Goal: Task Accomplishment & Management: Manage account settings

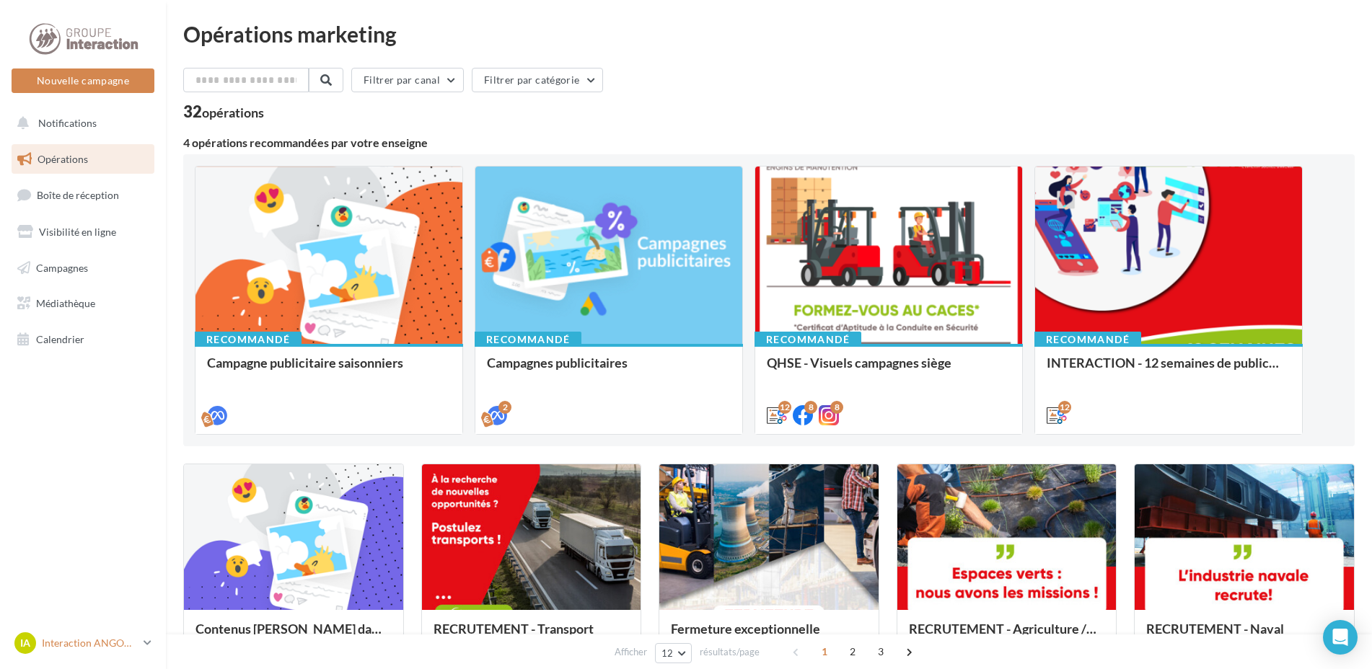
click at [145, 643] on icon at bounding box center [148, 643] width 8 height 12
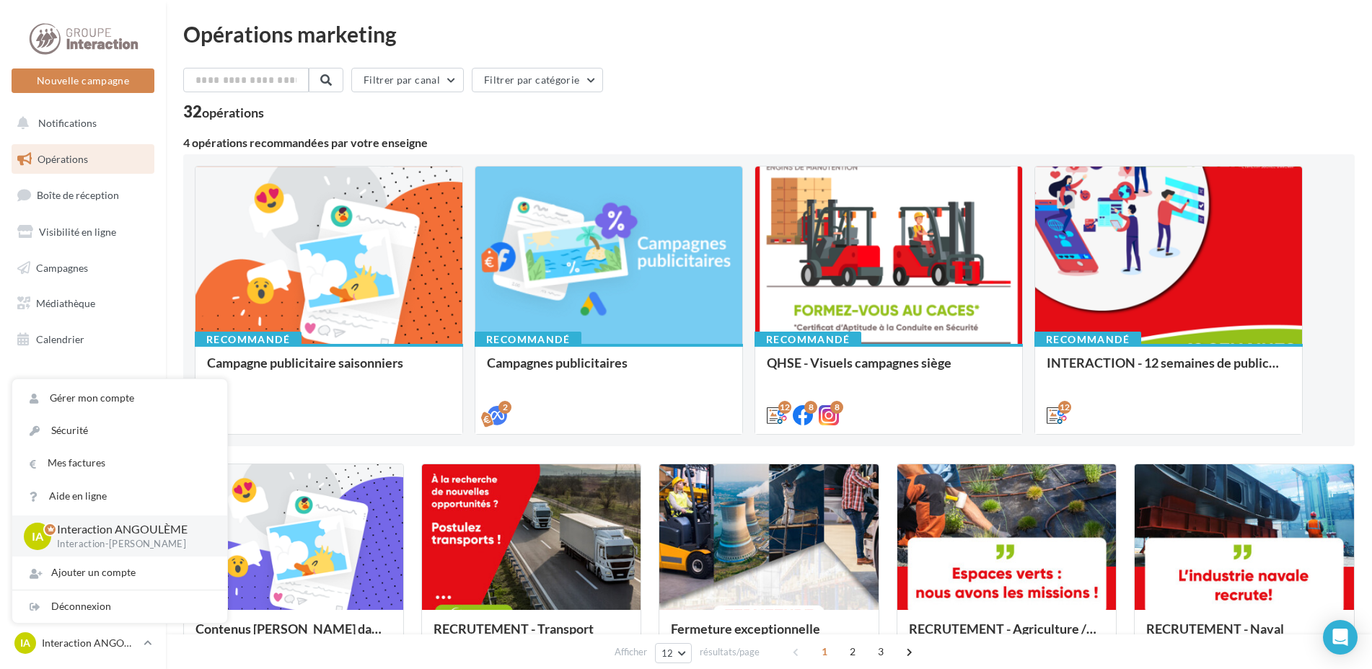
click at [685, 100] on div "Filtrer par canal Filtrer par catégorie 32 opérations" at bounding box center [768, 94] width 1171 height 52
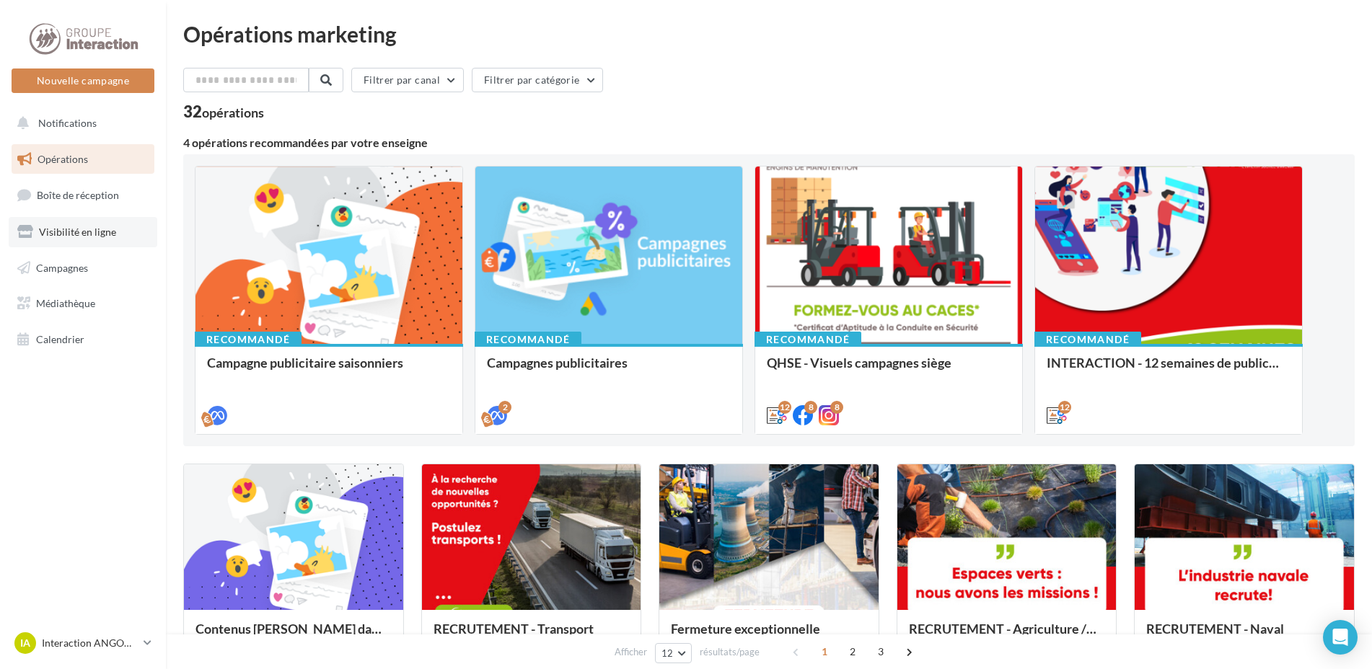
click at [74, 230] on span "Visibilité en ligne" at bounding box center [77, 232] width 77 height 12
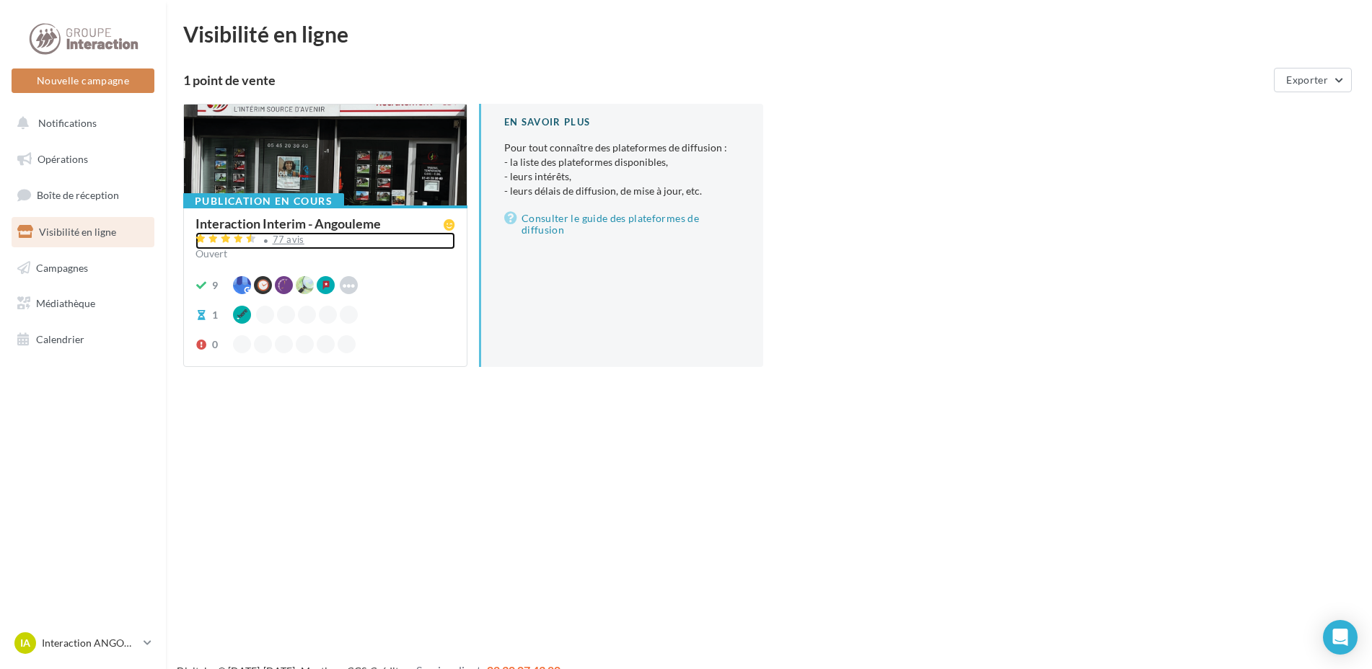
click at [283, 239] on div "77 avis" at bounding box center [289, 239] width 32 height 9
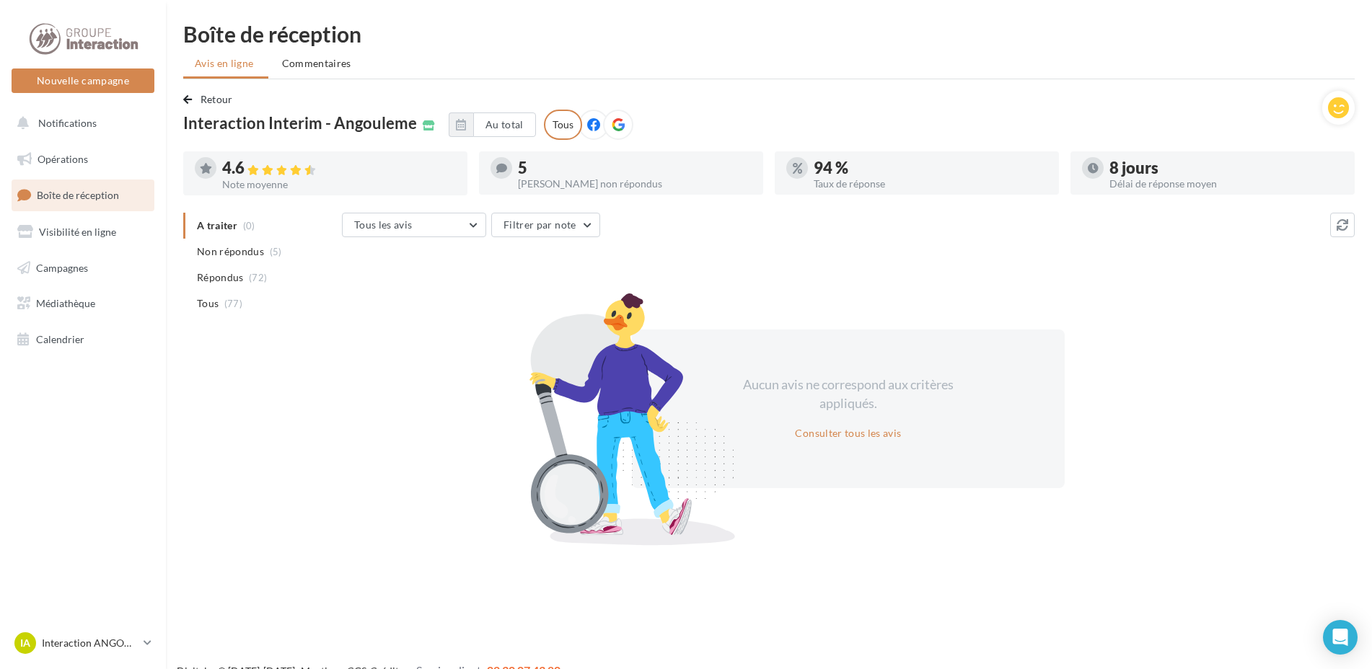
click at [546, 173] on div "5" at bounding box center [635, 168] width 234 height 16
click at [520, 173] on div "5" at bounding box center [635, 168] width 234 height 16
click at [622, 228] on div "Tous les avis Tous les avis Avis avec commentaire Avis sans commentaire Filtrer…" at bounding box center [836, 226] width 988 height 27
click at [220, 255] on span "Non répondus" at bounding box center [230, 251] width 67 height 14
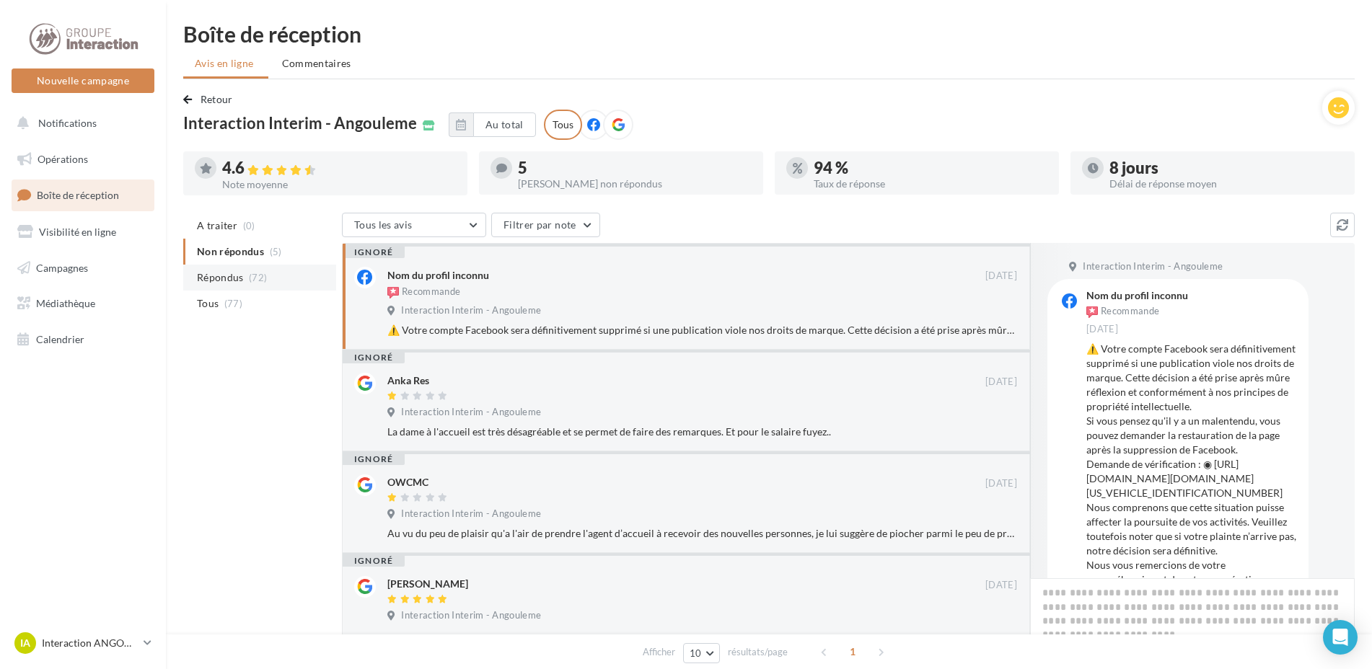
click at [234, 277] on span "Répondus" at bounding box center [220, 277] width 47 height 14
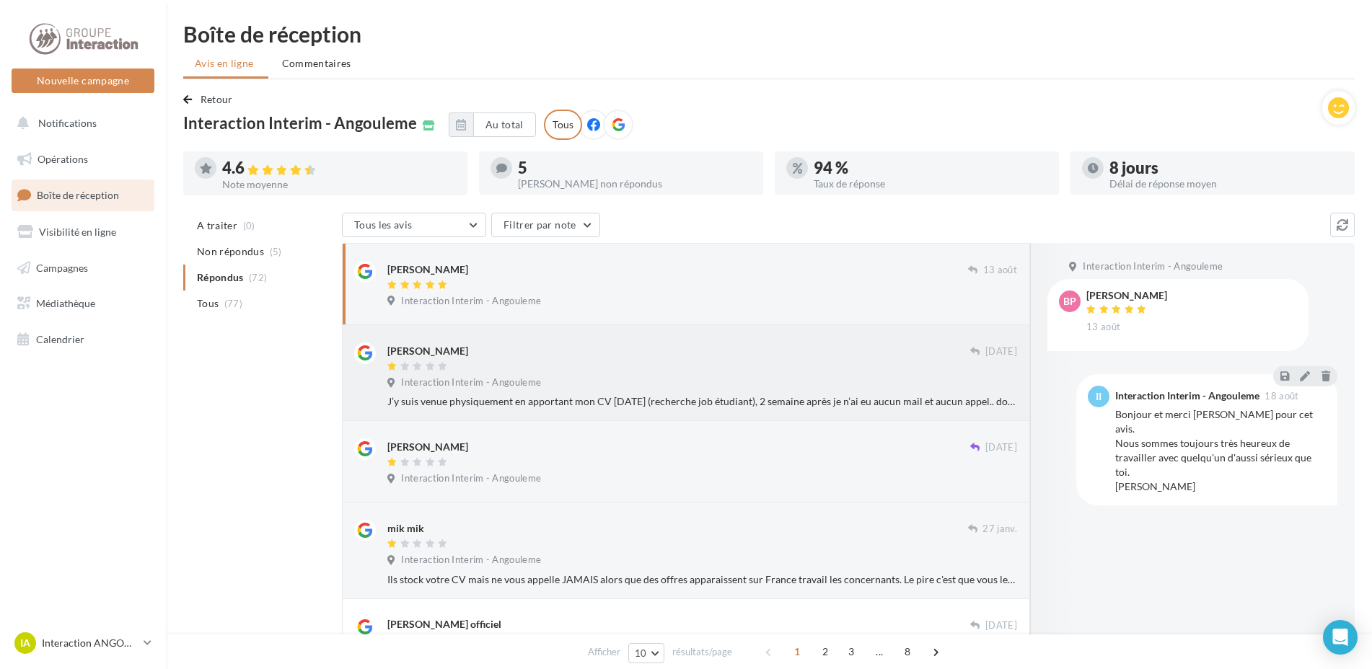
click at [929, 385] on div "Interaction Interim - Angouleme" at bounding box center [702, 384] width 630 height 16
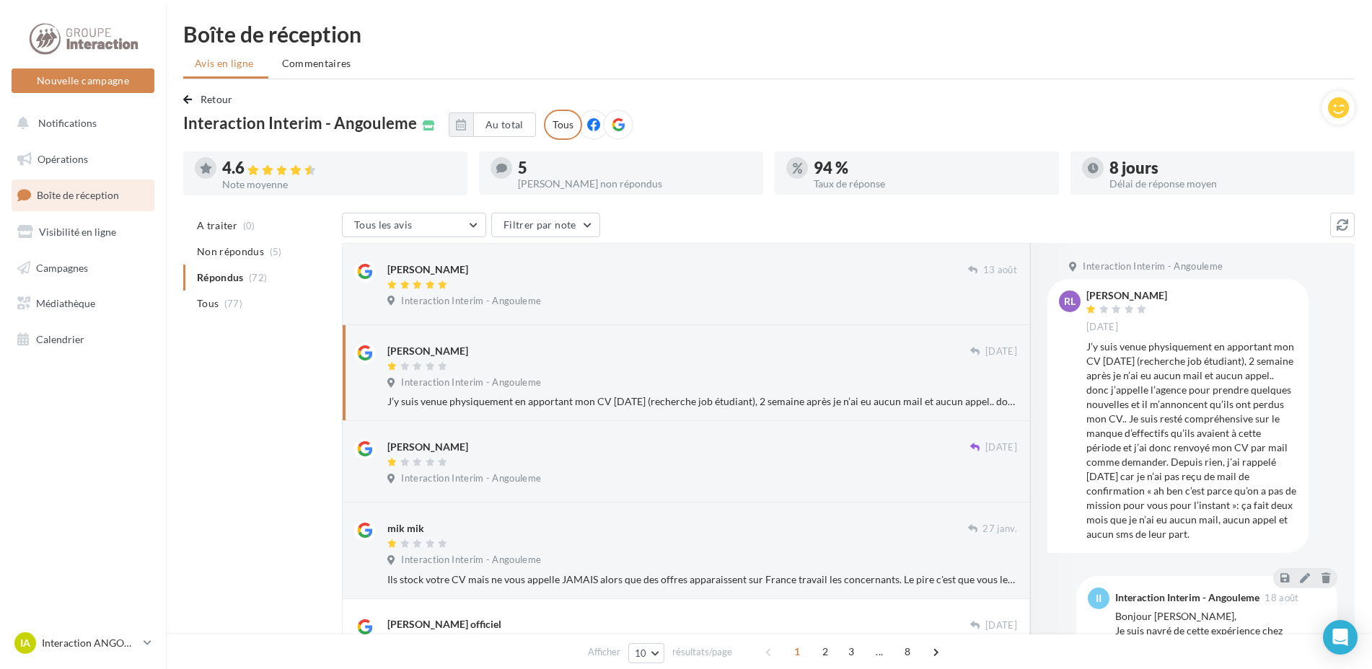
scroll to position [77, 0]
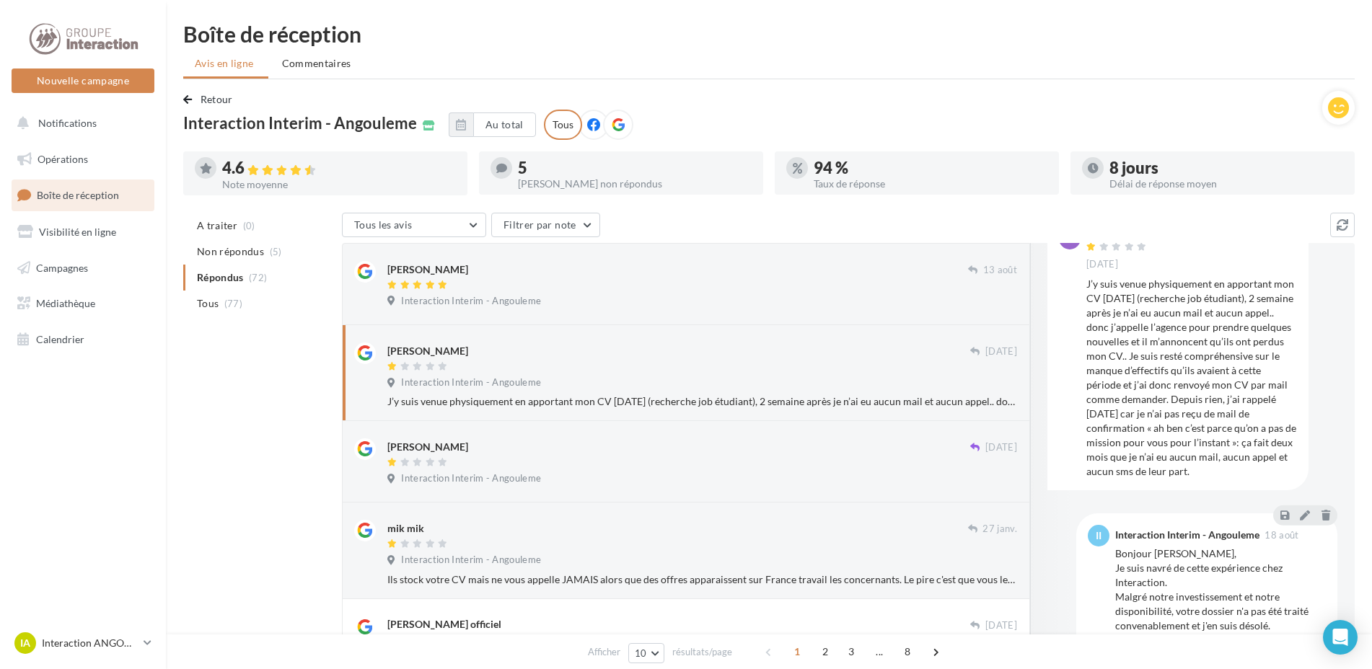
click at [72, 121] on span "Notifications" at bounding box center [67, 123] width 58 height 12
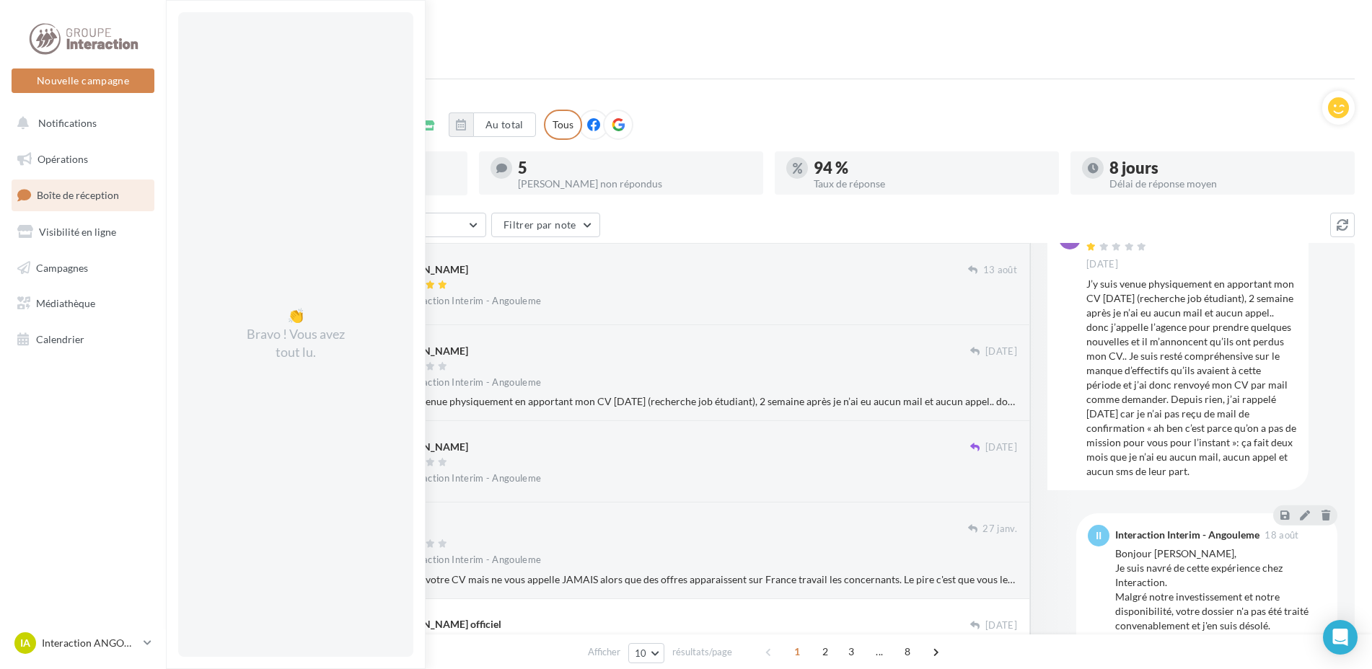
click at [808, 114] on div "Retour Interaction Interim - Angouleme Au total Réinitialiser Tous" at bounding box center [752, 115] width 1139 height 49
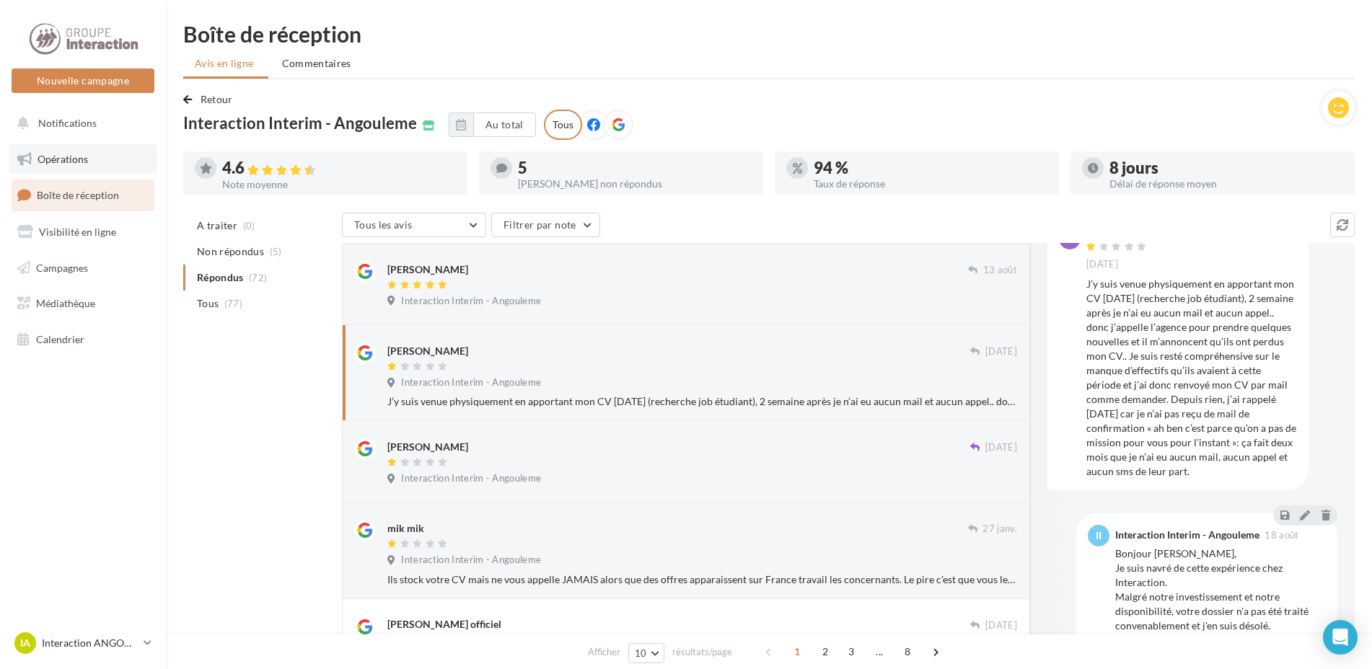
click at [63, 153] on span "Opérations" at bounding box center [63, 159] width 50 height 12
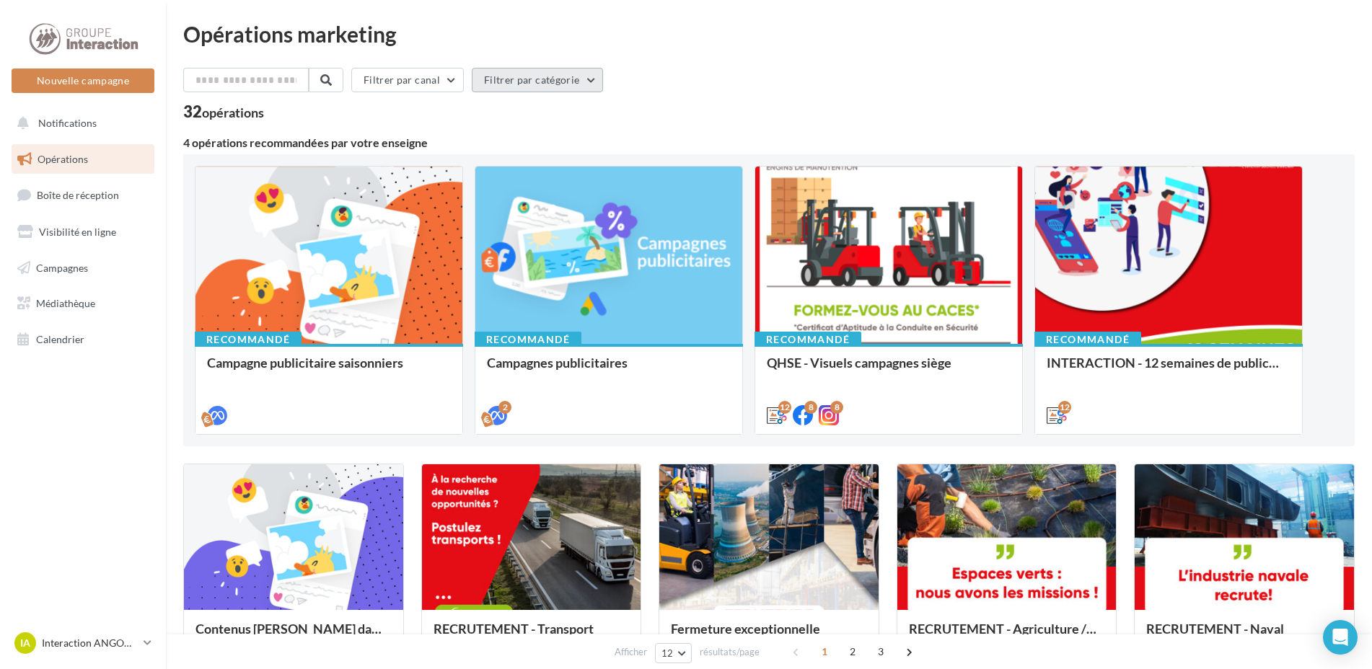
click at [592, 76] on button "Filtrer par catégorie" at bounding box center [537, 80] width 131 height 25
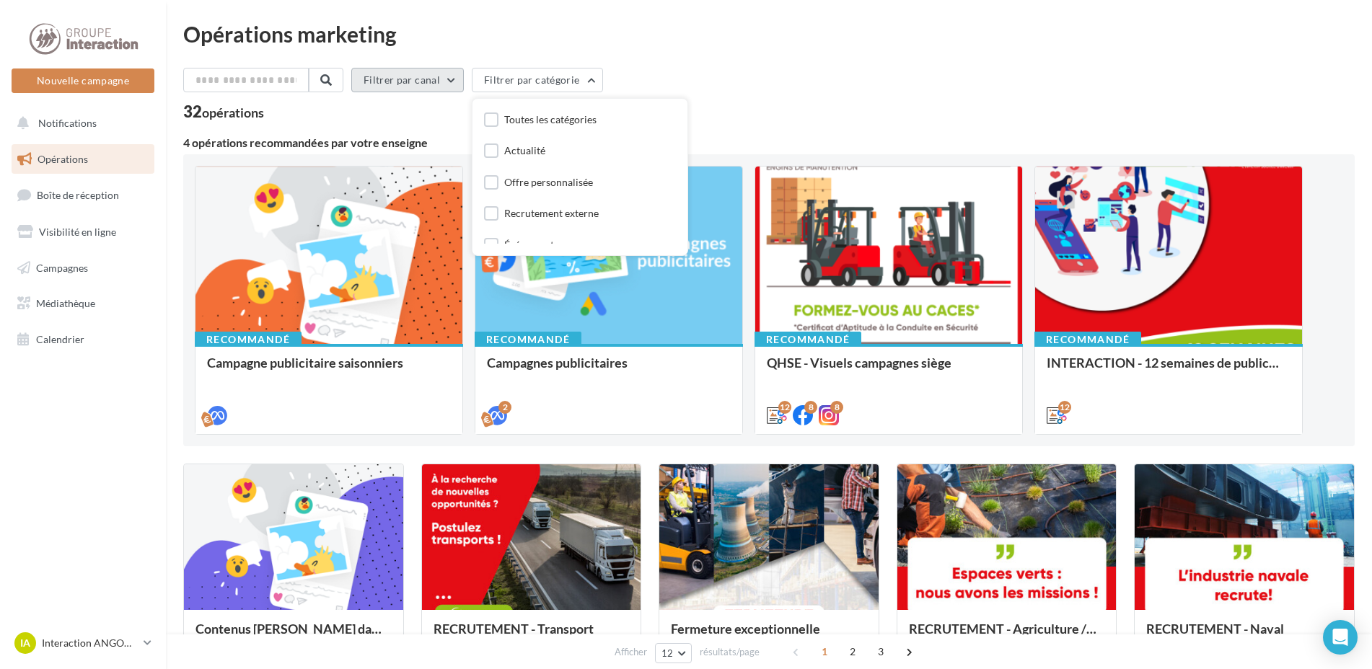
click at [456, 78] on button "Filtrer par canal" at bounding box center [407, 80] width 113 height 25
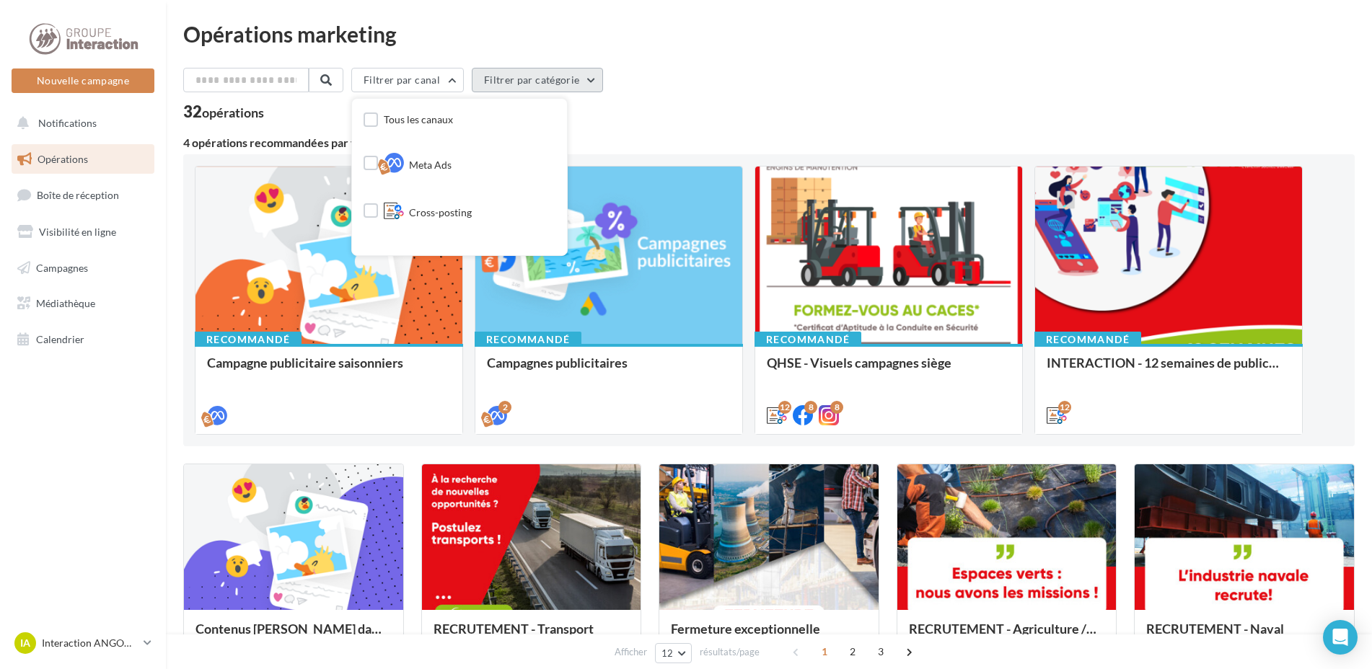
click at [598, 78] on button "Filtrer par catégorie" at bounding box center [537, 80] width 131 height 25
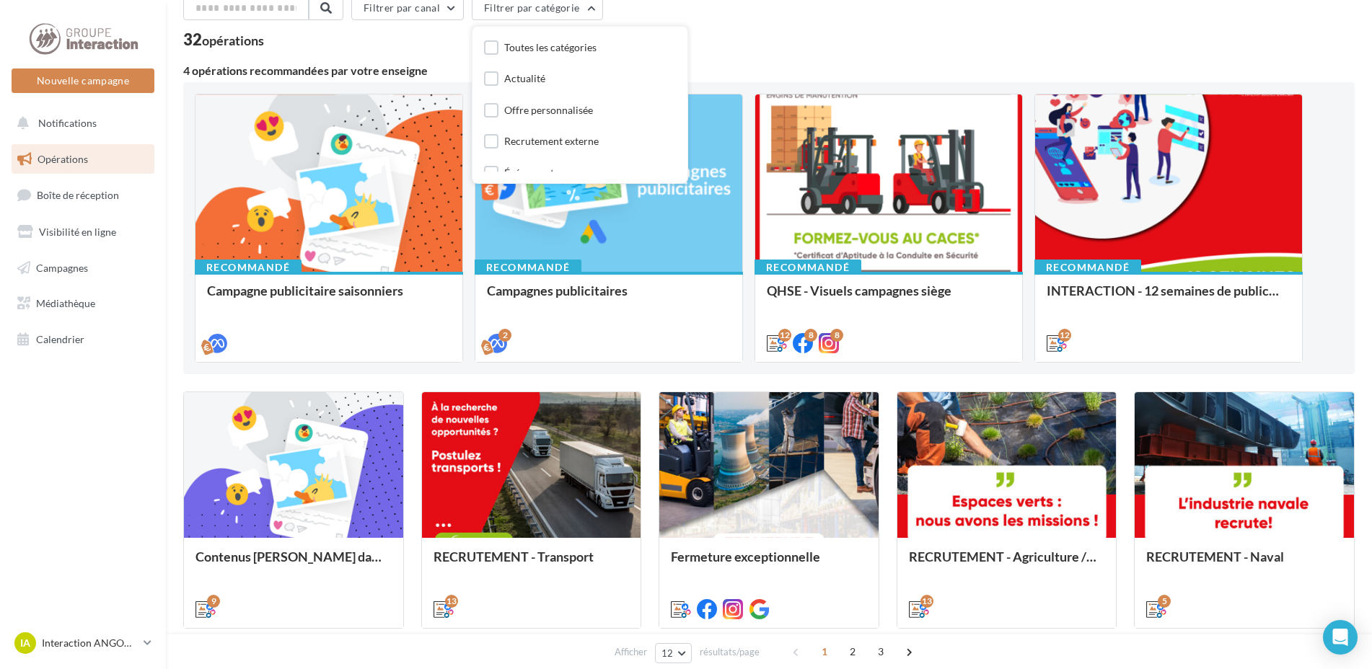
click at [509, 45] on div "Toutes les catégories" at bounding box center [540, 49] width 113 height 18
click at [498, 46] on label at bounding box center [491, 47] width 14 height 14
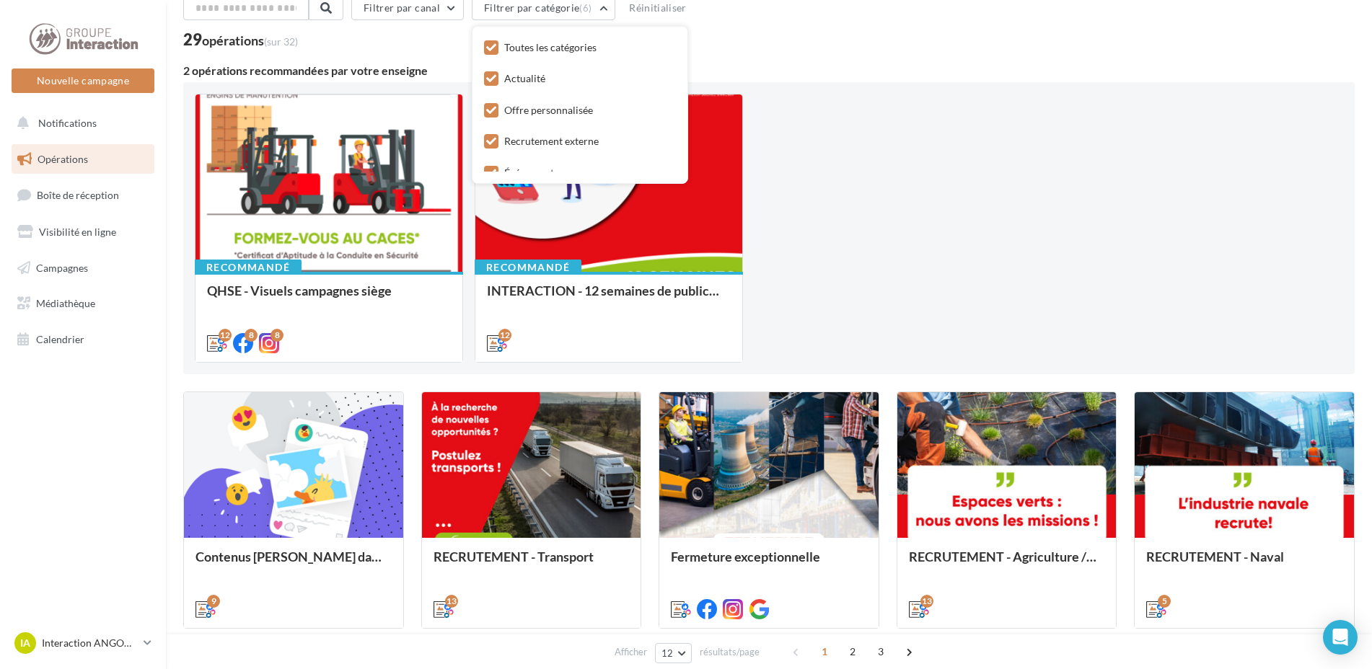
click at [863, 53] on div "Filtrer par canal Filtrer par catégorie (6) Toutes les catégories Actualité Off…" at bounding box center [768, 590] width 1171 height 1188
